Goal: Obtain resource: Obtain resource

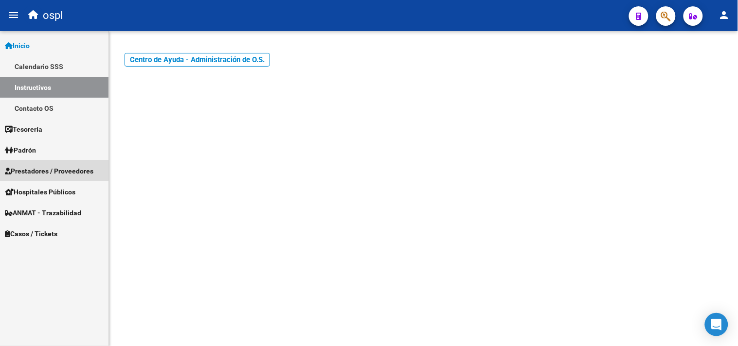
click at [60, 174] on span "Prestadores / Proveedores" at bounding box center [49, 171] width 88 height 11
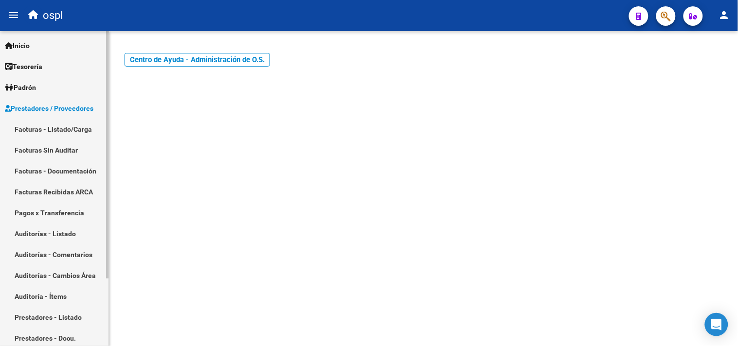
click at [62, 131] on link "Facturas - Listado/Carga" at bounding box center [54, 129] width 108 height 21
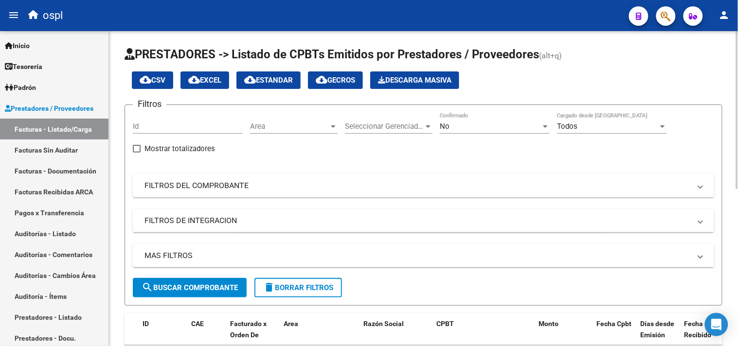
click at [183, 194] on mat-expansion-panel-header "FILTROS DEL COMPROBANTE" at bounding box center [423, 185] width 581 height 23
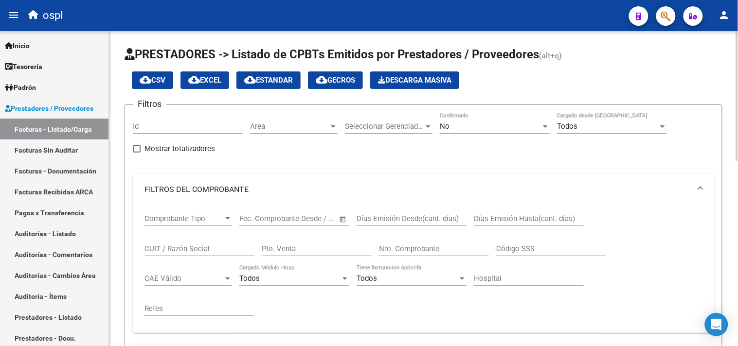
click at [202, 242] on div "CUIT / Razón Social" at bounding box center [199, 245] width 110 height 21
type input "cruce"
click at [474, 130] on div "No" at bounding box center [490, 126] width 101 height 9
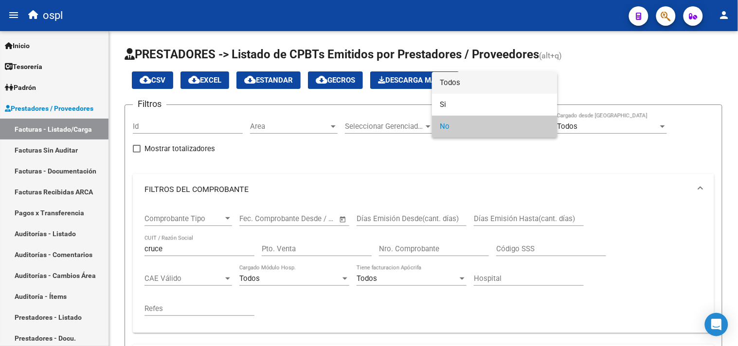
click at [474, 89] on span "Todos" at bounding box center [495, 83] width 110 height 22
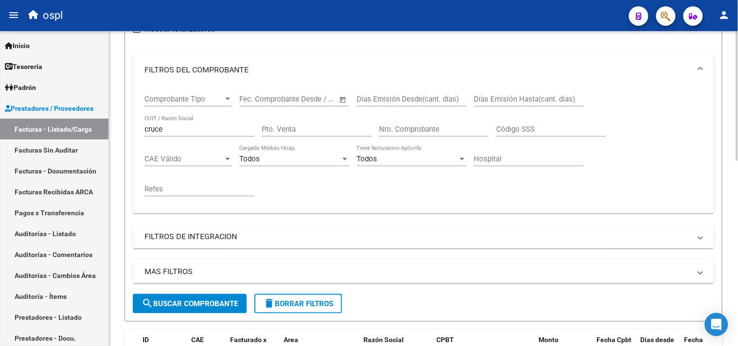
scroll to position [162, 0]
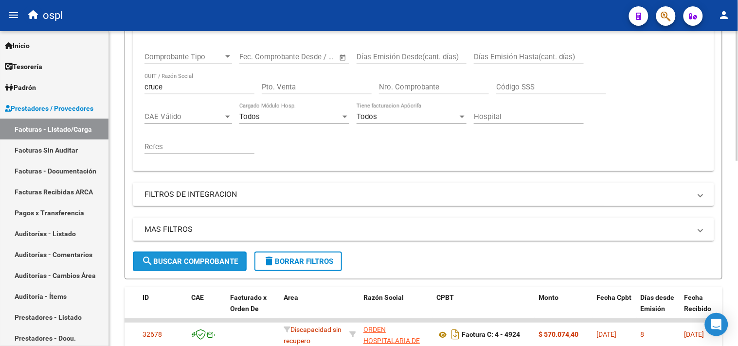
click at [209, 266] on button "search Buscar Comprobante" at bounding box center [190, 261] width 114 height 19
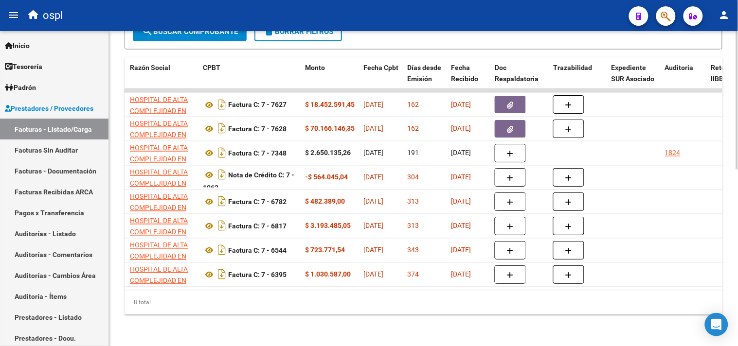
scroll to position [0, 235]
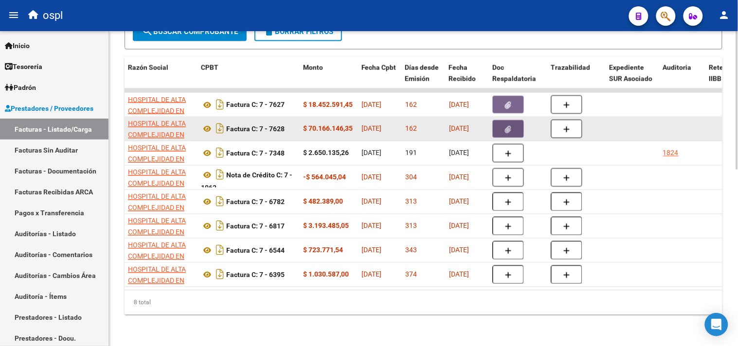
click at [511, 126] on icon "button" at bounding box center [508, 129] width 6 height 7
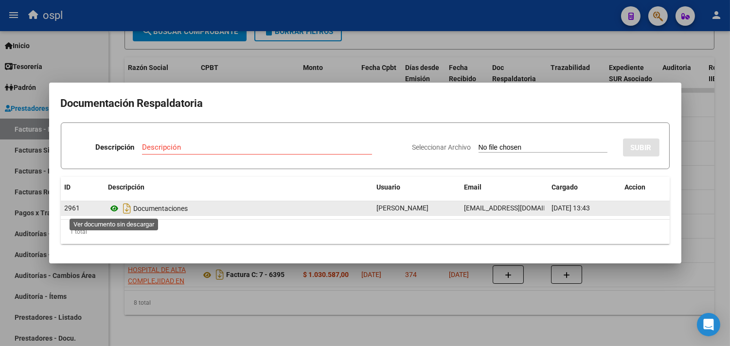
click at [115, 210] on icon at bounding box center [114, 209] width 13 height 12
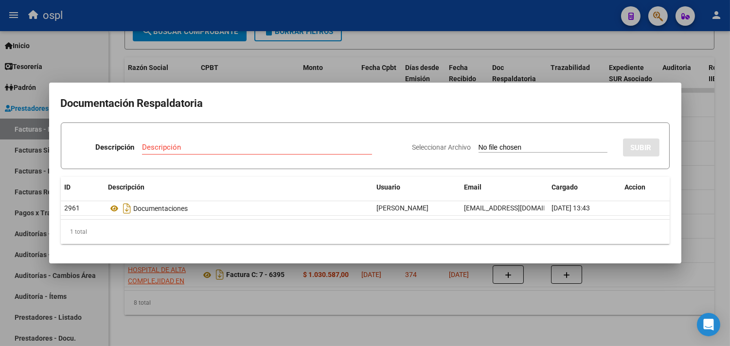
click at [263, 62] on div at bounding box center [365, 173] width 730 height 346
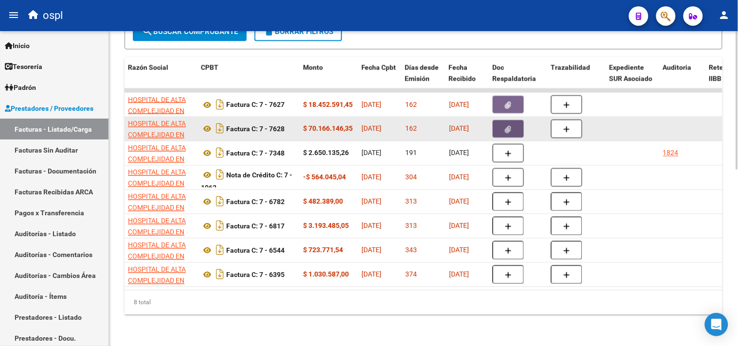
click at [508, 126] on icon "button" at bounding box center [508, 129] width 6 height 7
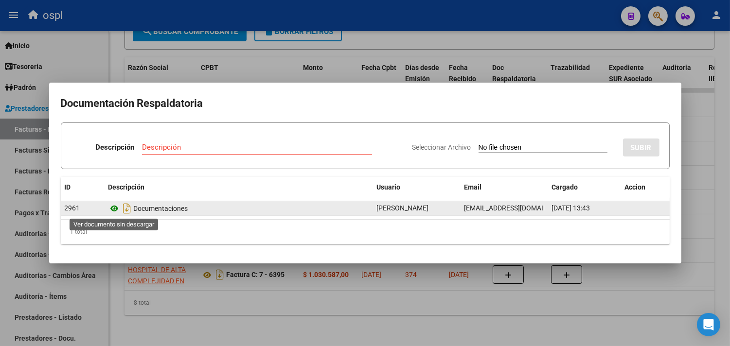
click at [115, 210] on icon at bounding box center [114, 209] width 13 height 12
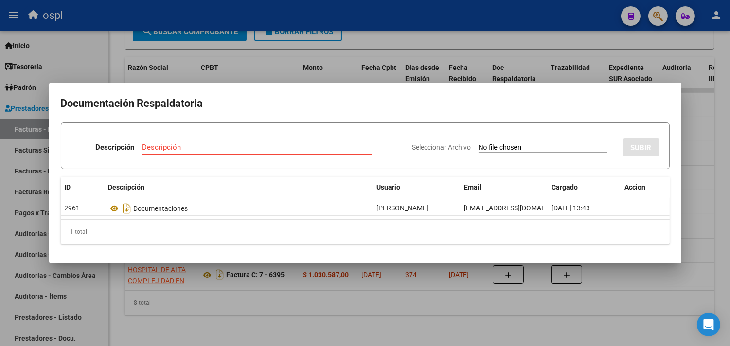
click at [367, 73] on div at bounding box center [365, 173] width 730 height 346
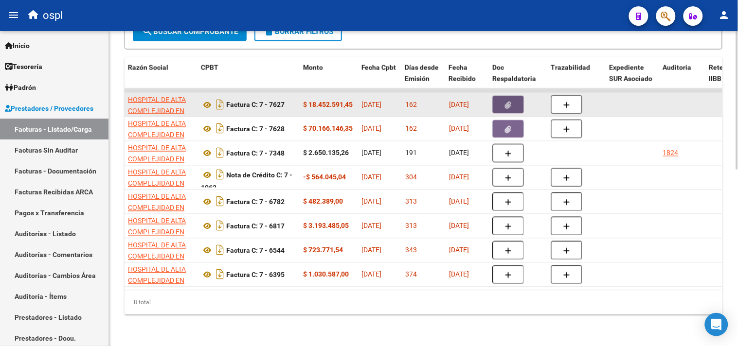
click at [513, 97] on button "button" at bounding box center [508, 105] width 31 height 18
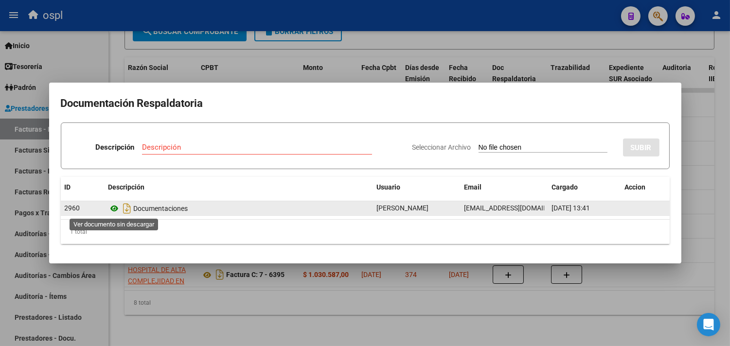
click at [112, 208] on icon at bounding box center [114, 209] width 13 height 12
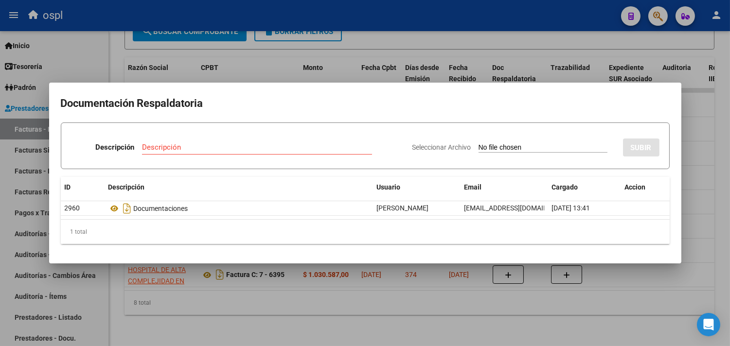
click at [323, 72] on div at bounding box center [365, 173] width 730 height 346
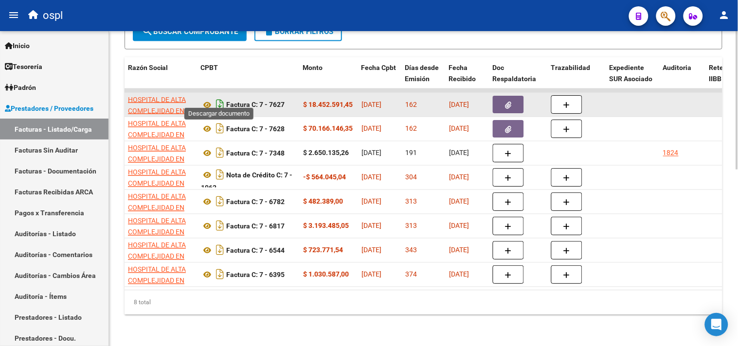
click at [217, 99] on icon "Descargar documento" at bounding box center [219, 105] width 13 height 16
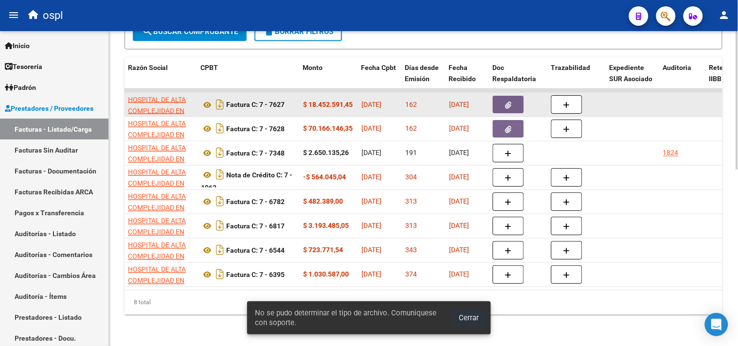
click at [470, 320] on span "Cerrar" at bounding box center [469, 318] width 20 height 9
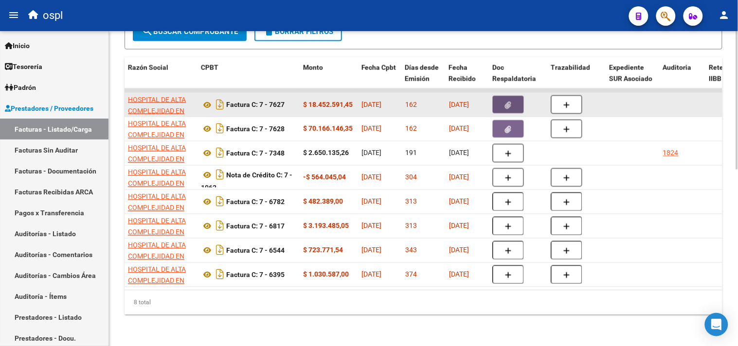
click at [512, 98] on button "button" at bounding box center [508, 105] width 31 height 18
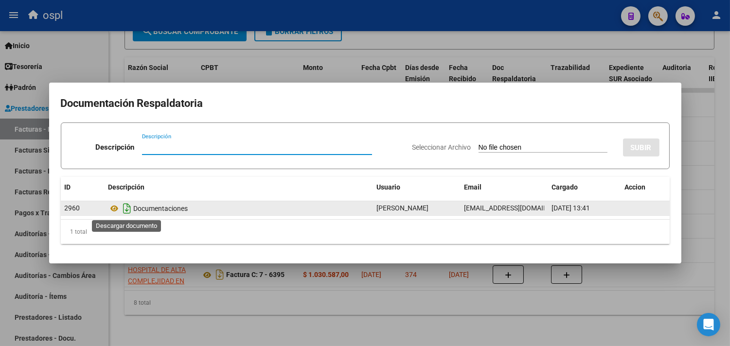
click at [125, 207] on icon "Descargar documento" at bounding box center [127, 209] width 13 height 16
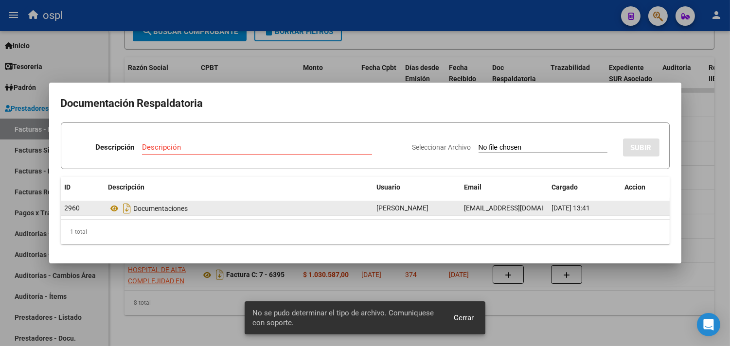
drag, startPoint x: 468, startPoint y: 321, endPoint x: 440, endPoint y: 305, distance: 31.6
click at [467, 321] on span "Cerrar" at bounding box center [464, 318] width 20 height 9
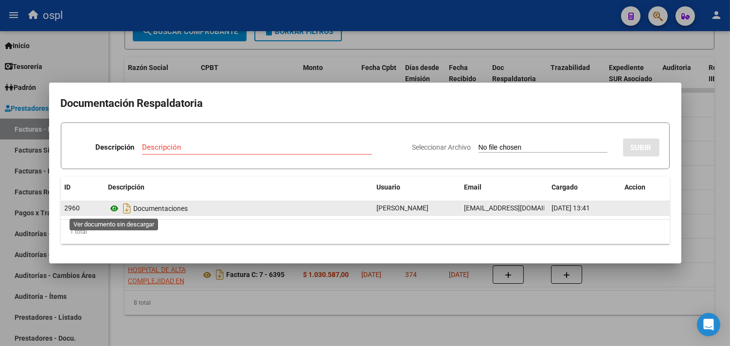
click at [117, 211] on icon at bounding box center [114, 209] width 13 height 12
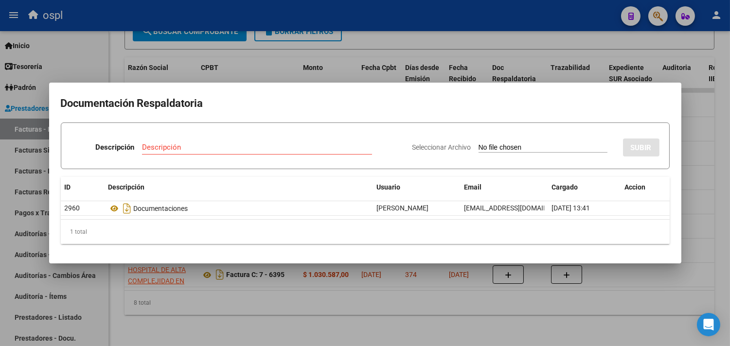
click at [357, 70] on div at bounding box center [365, 173] width 730 height 346
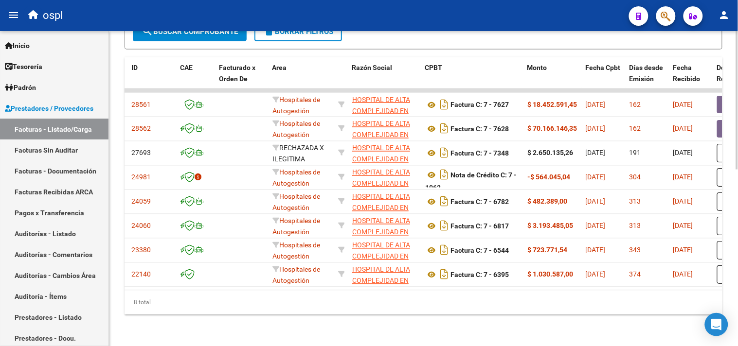
scroll to position [0, 0]
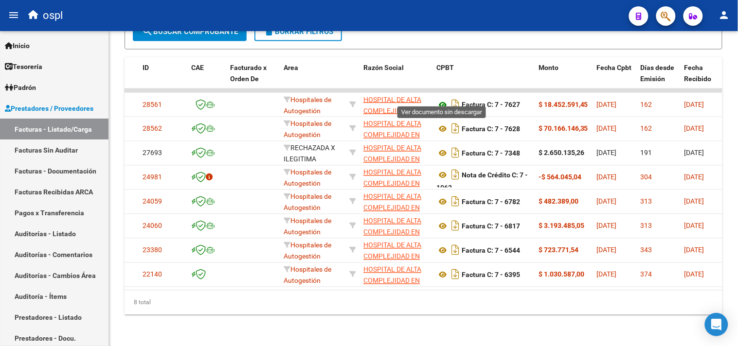
click at [442, 99] on icon at bounding box center [442, 105] width 13 height 12
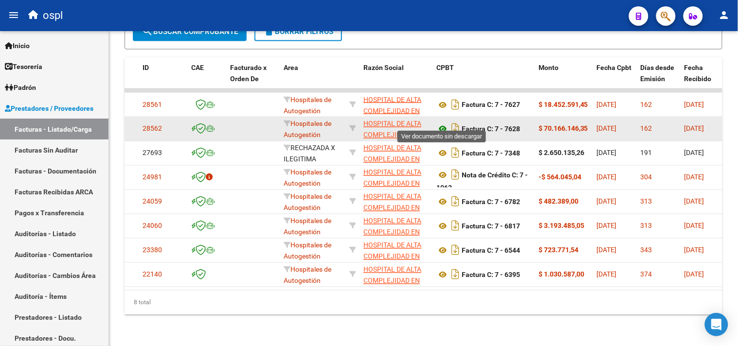
click at [445, 123] on icon at bounding box center [442, 129] width 13 height 12
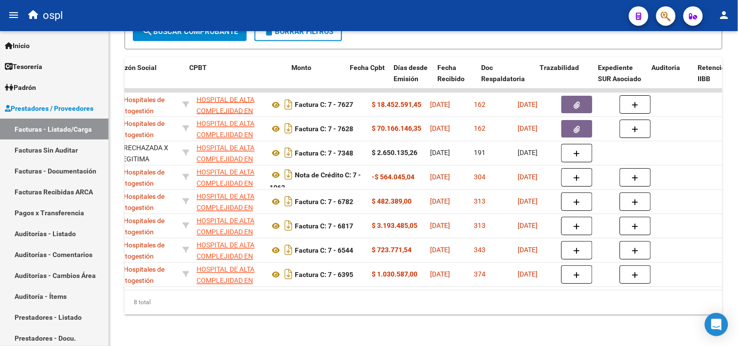
scroll to position [0, 247]
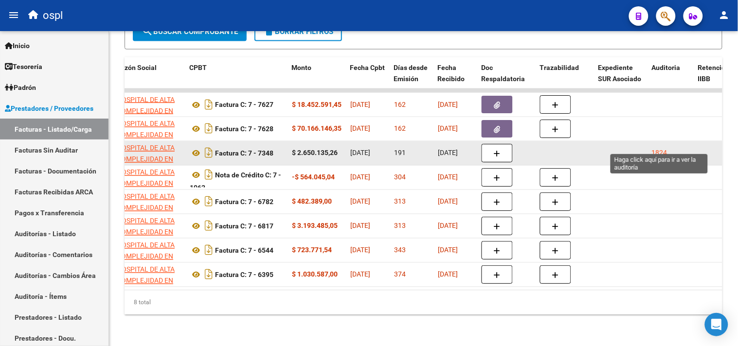
click at [660, 148] on div "1824" at bounding box center [660, 153] width 16 height 11
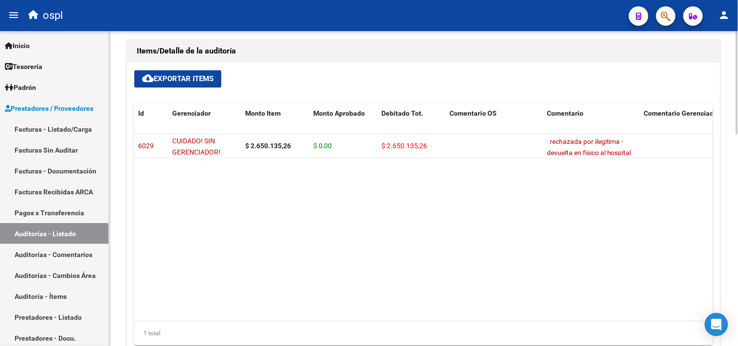
scroll to position [594, 0]
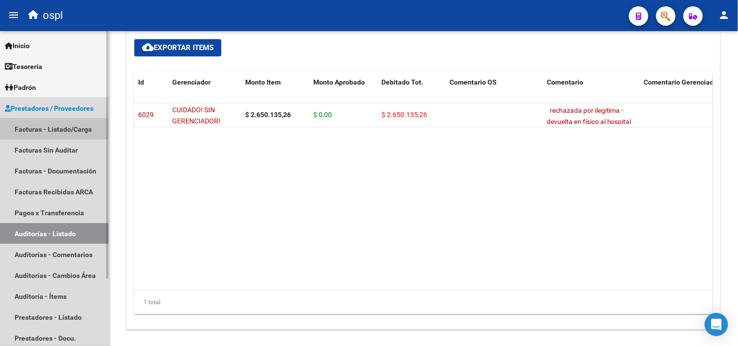
click at [34, 130] on link "Facturas - Listado/Carga" at bounding box center [54, 129] width 108 height 21
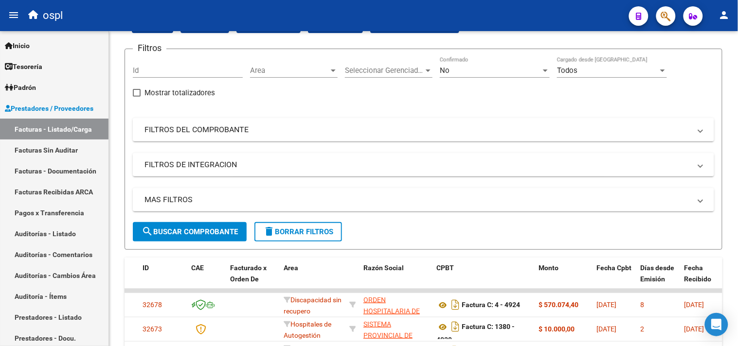
scroll to position [313, 0]
